Goal: Navigation & Orientation: Find specific page/section

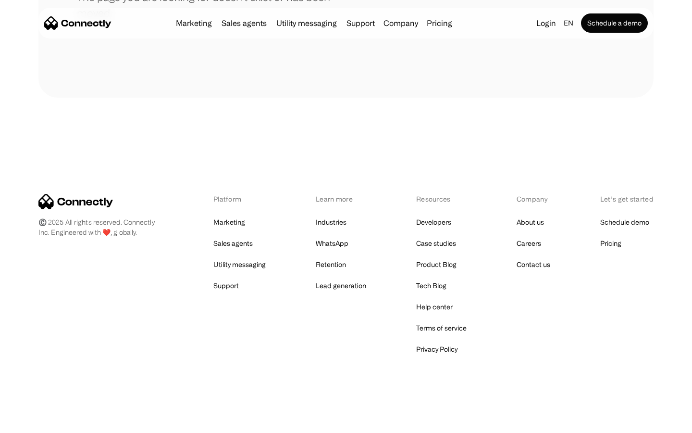
scroll to position [175, 0]
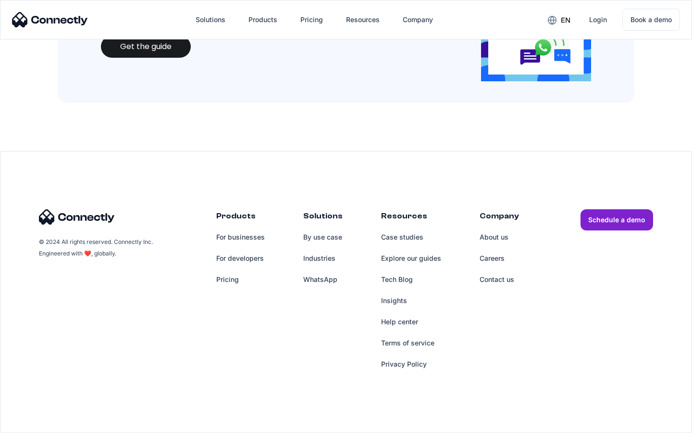
scroll to position [1045, 0]
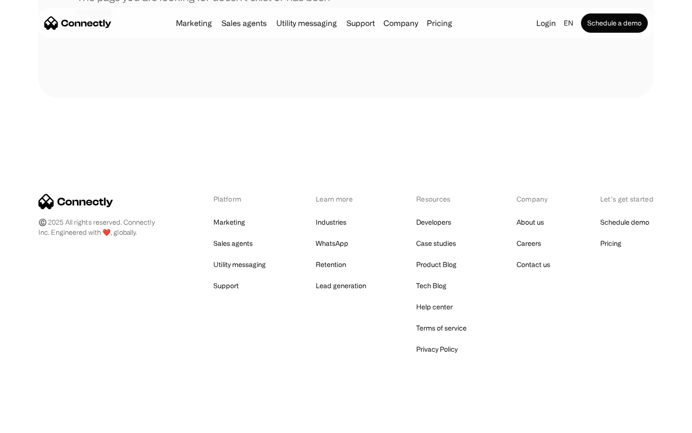
scroll to position [175, 0]
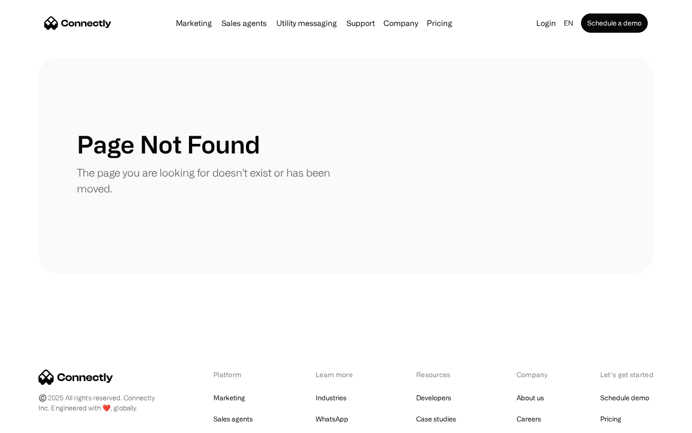
scroll to position [175, 0]
